Goal: Task Accomplishment & Management: Use online tool/utility

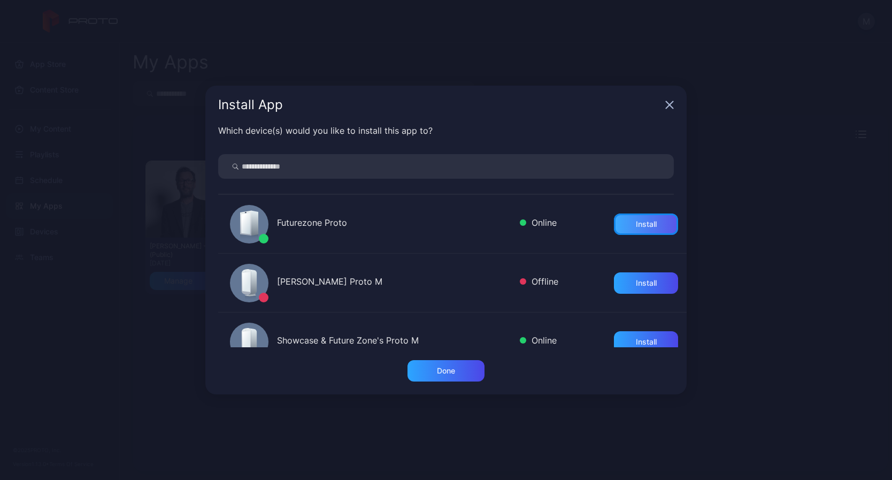
click at [643, 227] on div "Install" at bounding box center [646, 224] width 21 height 9
click at [668, 103] on icon "button" at bounding box center [669, 105] width 9 height 9
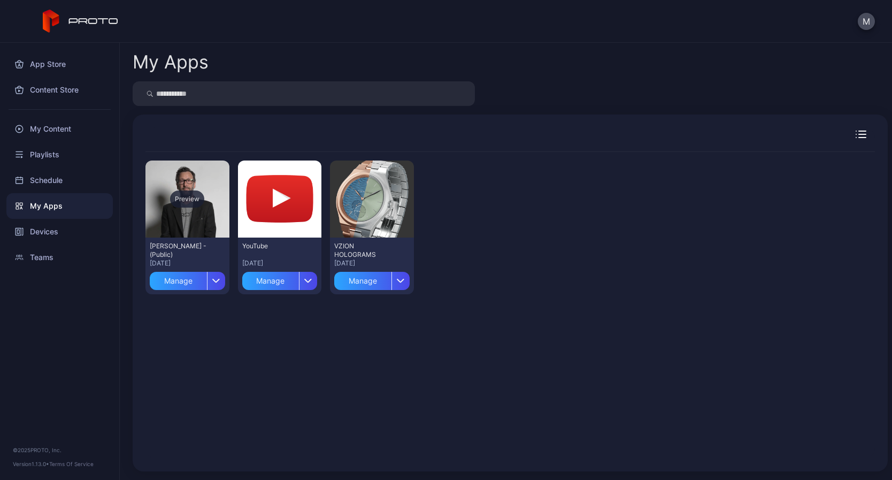
click at [194, 221] on div "Preview" at bounding box center [187, 198] width 84 height 77
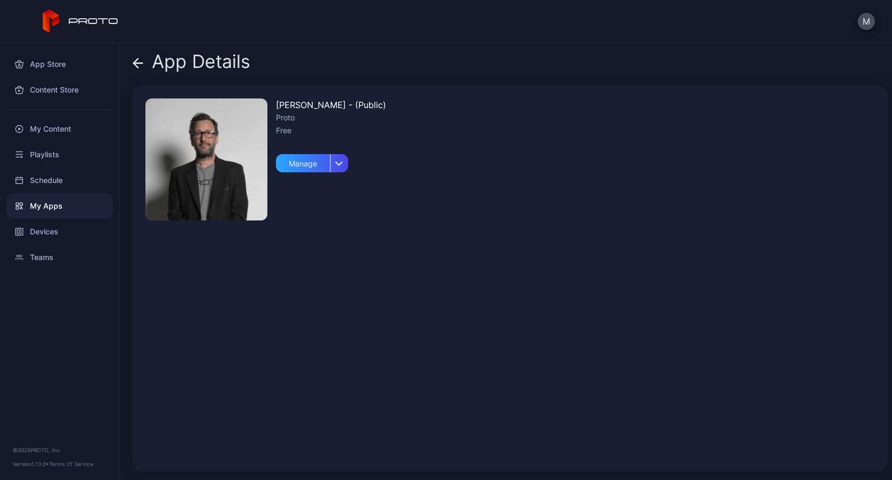
click at [211, 146] on img at bounding box center [206, 159] width 122 height 122
click at [344, 166] on div "button" at bounding box center [339, 163] width 18 height 18
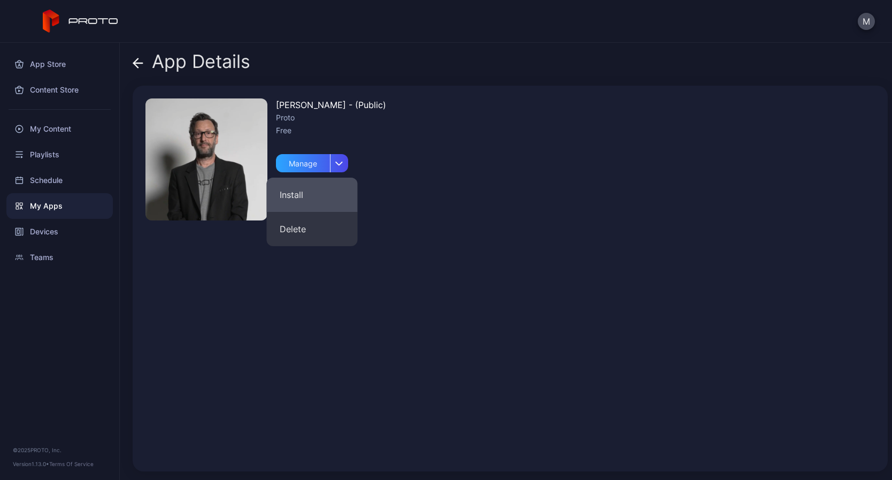
click at [280, 188] on button "Install" at bounding box center [312, 195] width 91 height 34
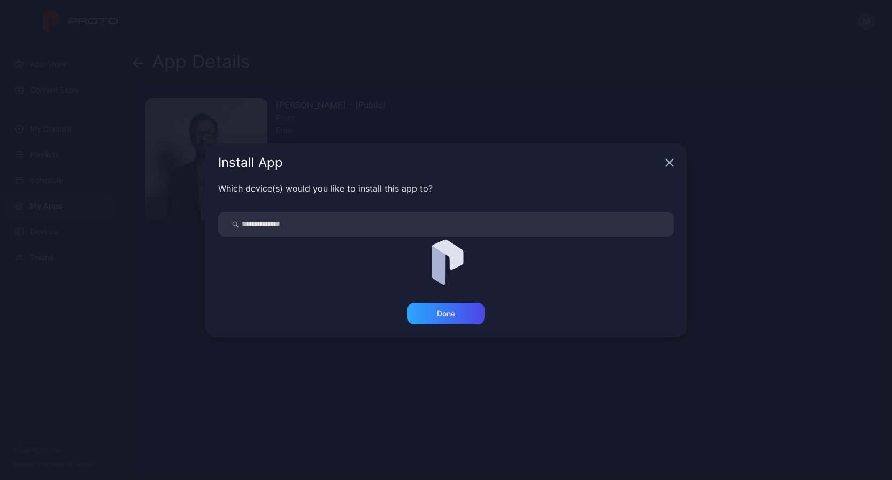
click at [672, 161] on icon "button" at bounding box center [669, 162] width 9 height 9
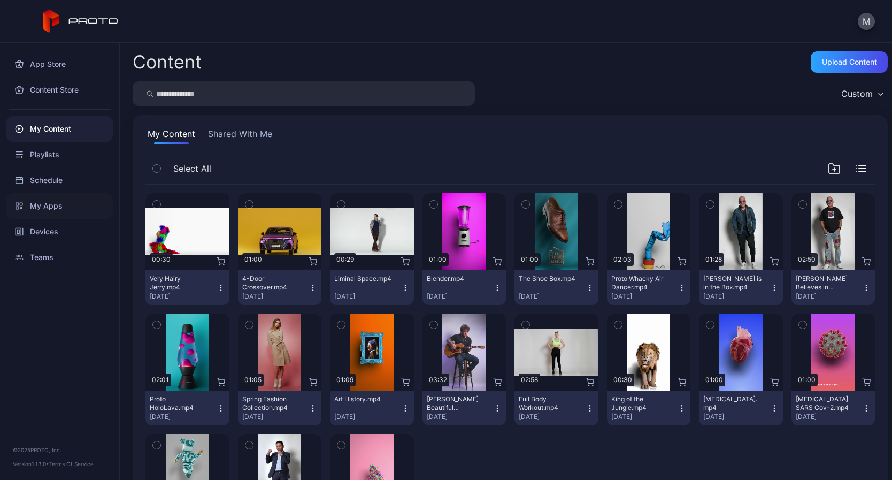
click at [54, 202] on div "My Apps" at bounding box center [59, 206] width 106 height 26
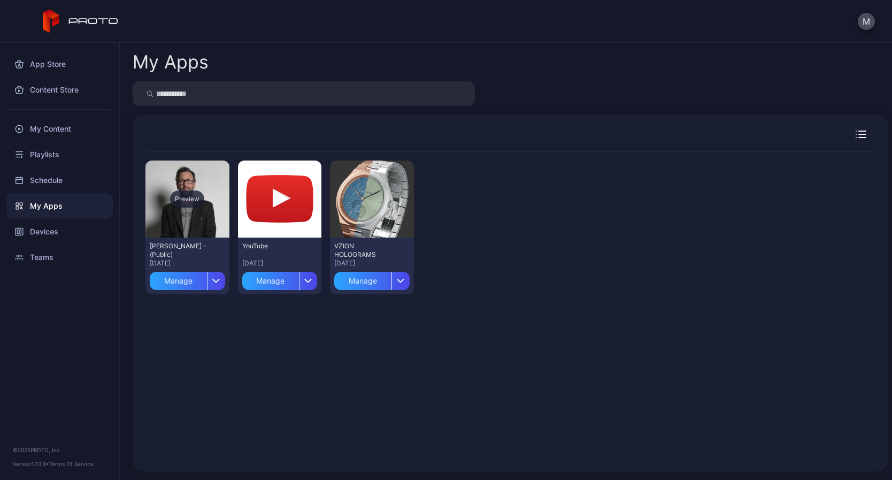
click at [186, 197] on div "Preview" at bounding box center [187, 198] width 34 height 17
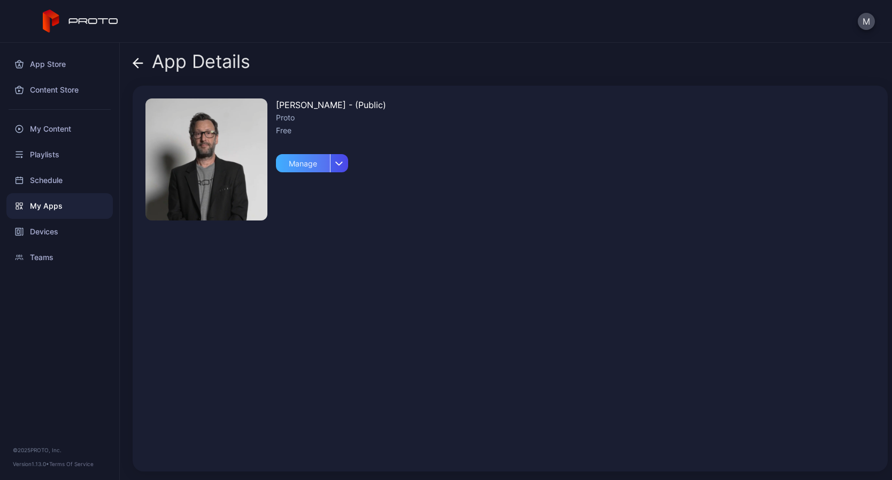
click at [286, 160] on div "Manage" at bounding box center [303, 163] width 54 height 18
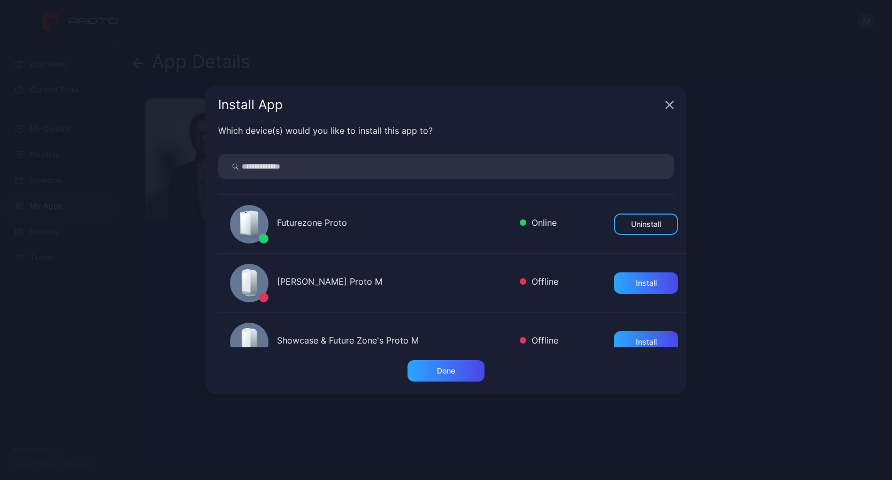
click at [669, 106] on icon "button" at bounding box center [669, 105] width 9 height 9
